Goal: Transaction & Acquisition: Purchase product/service

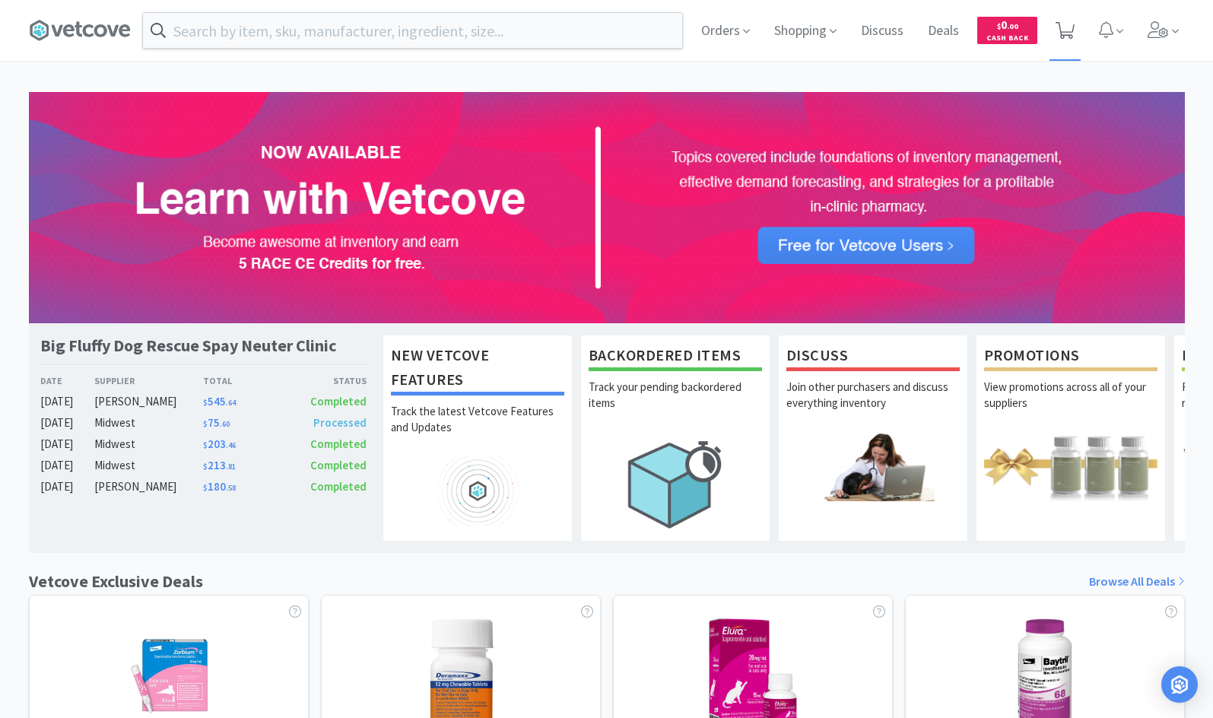
click at [1071, 28] on icon at bounding box center [1065, 30] width 19 height 17
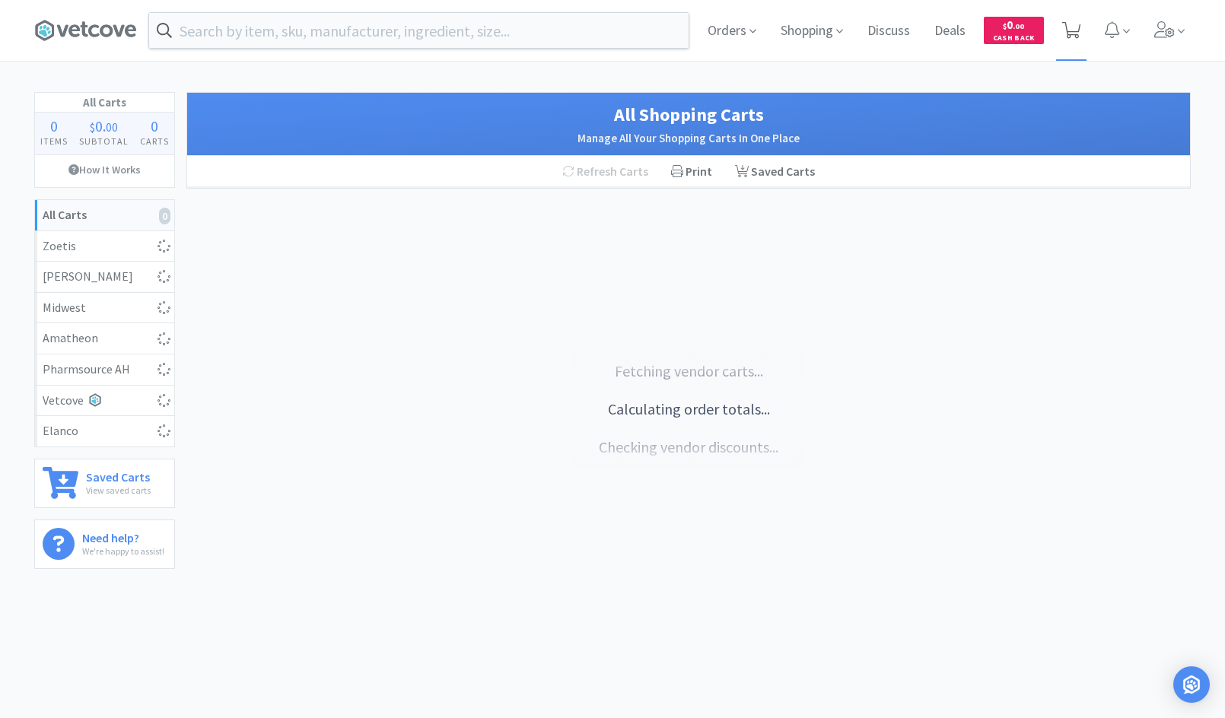
select select "2"
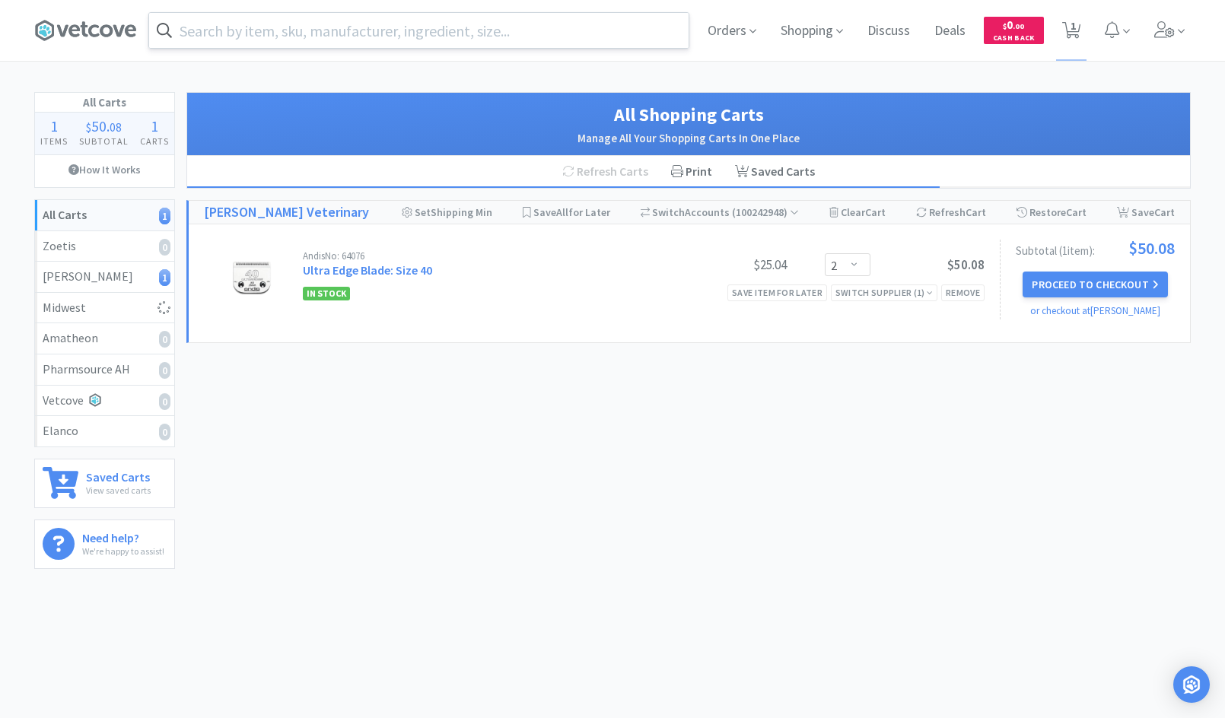
select select "2"
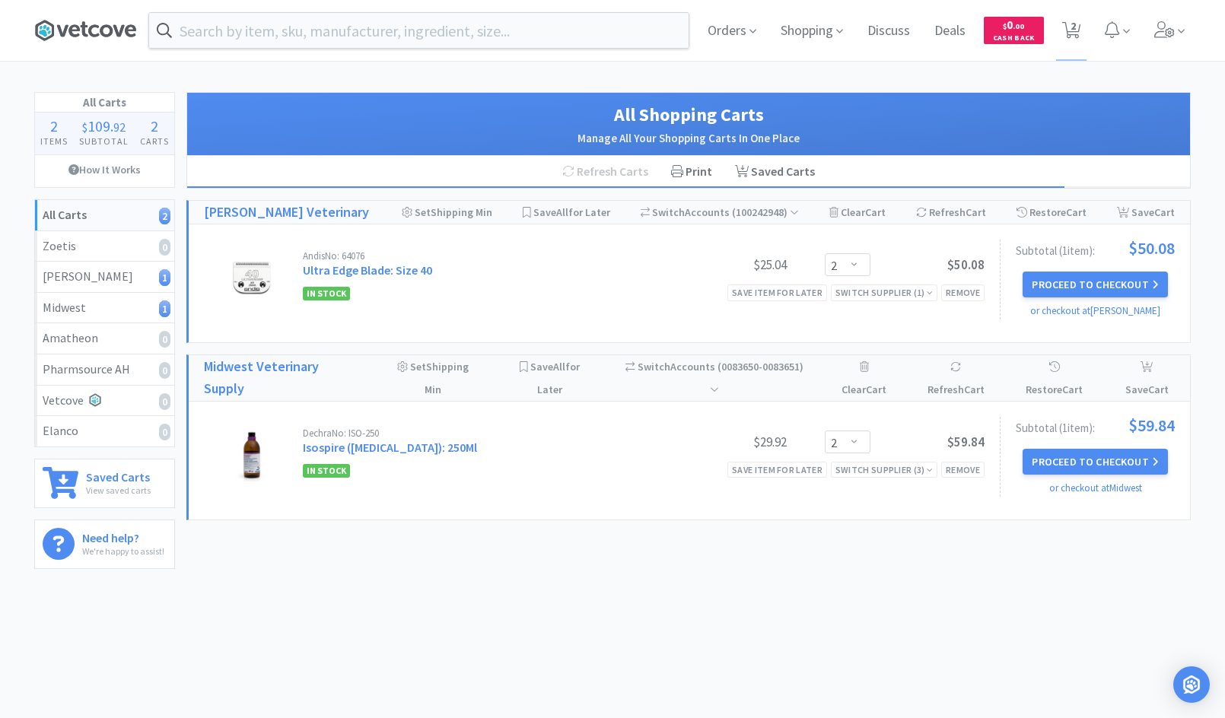
click at [108, 27] on icon at bounding box center [106, 30] width 13 height 12
